Goal: Information Seeking & Learning: Find specific page/section

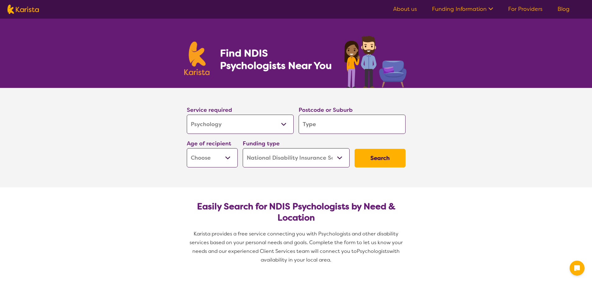
select select "Psychology"
select select "NDIS"
select select "Psychology"
select select "NDIS"
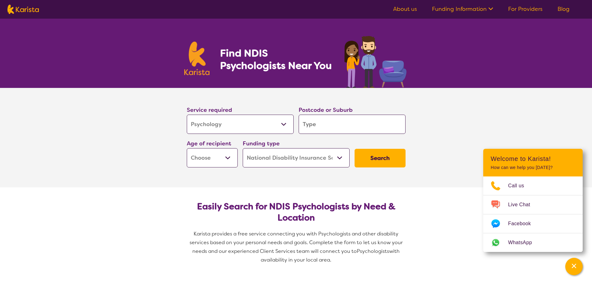
click at [321, 127] on input "search" at bounding box center [352, 124] width 107 height 19
type input "2"
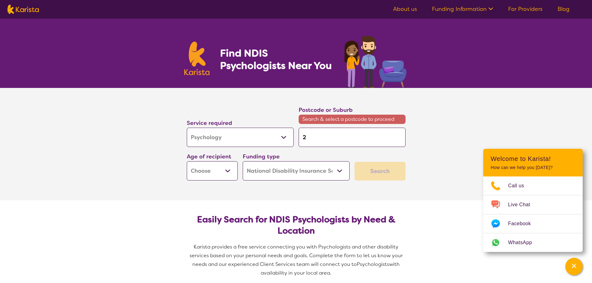
type input "26"
type input "265"
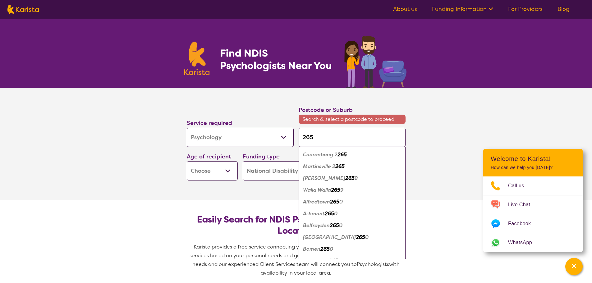
type input "2650"
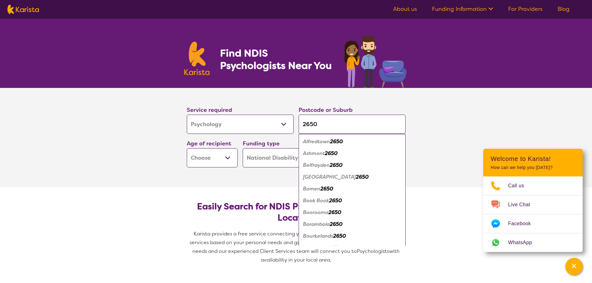
type input "265"
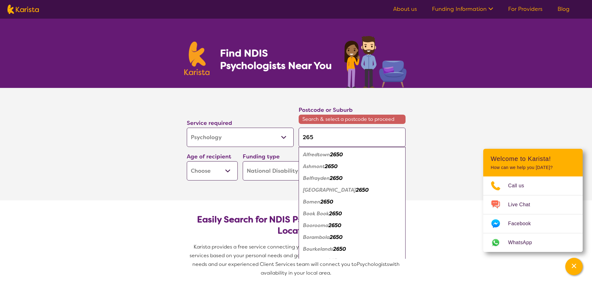
type input "26"
type input "2"
type input "25"
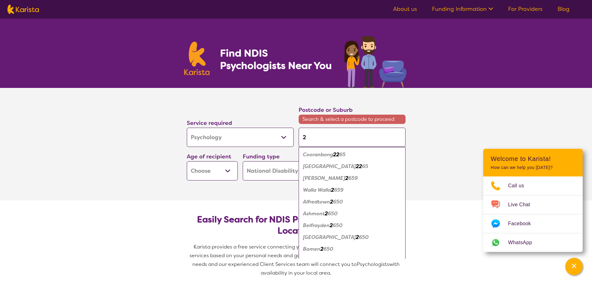
type input "25"
type input "256"
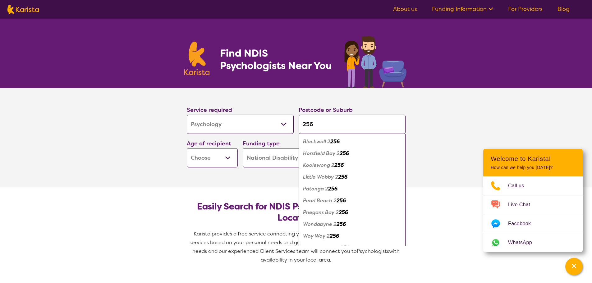
type input "2560"
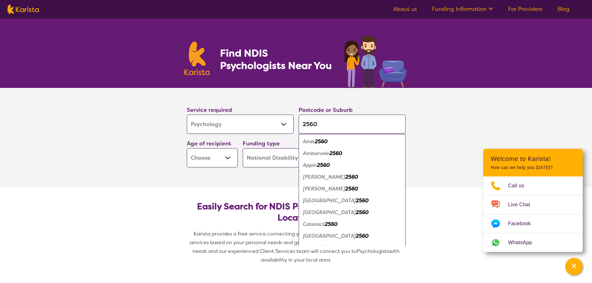
type input "2560"
click at [332, 201] on em "Campbelltown" at bounding box center [329, 200] width 53 height 7
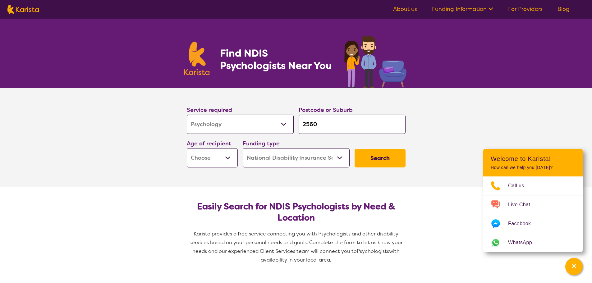
click at [230, 160] on select "Early Childhood - 0 to 9 Child - 10 to 11 Adolescent - 12 to 17 Adult - 18 to 6…" at bounding box center [212, 157] width 51 height 19
select select "AD"
click at [187, 148] on select "Early Childhood - 0 to 9 Child - 10 to 11 Adolescent - 12 to 17 Adult - 18 to 6…" at bounding box center [212, 157] width 51 height 19
select select "AD"
click at [388, 158] on button "Search" at bounding box center [380, 158] width 51 height 19
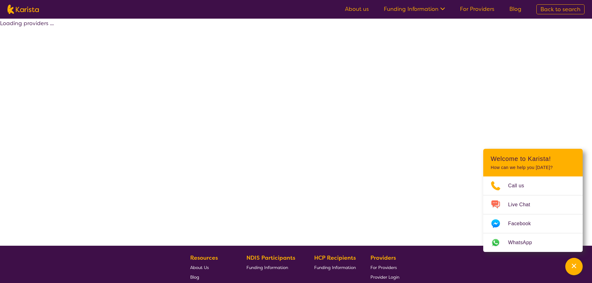
select select "by_score"
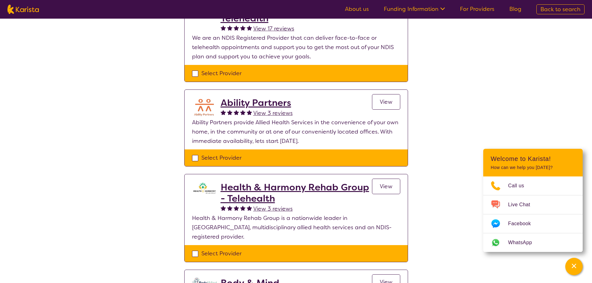
scroll to position [93, 0]
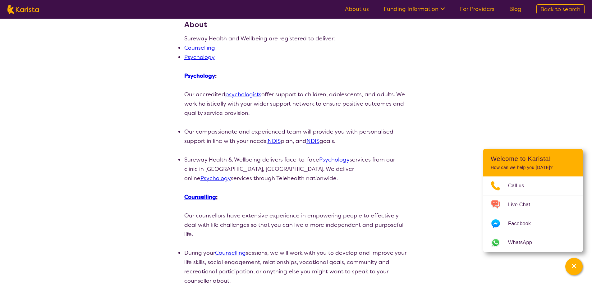
scroll to position [93, 0]
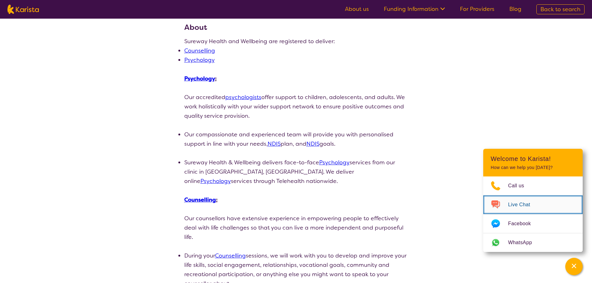
click at [525, 204] on span "Live Chat" at bounding box center [523, 204] width 30 height 9
